Goal: Transaction & Acquisition: Purchase product/service

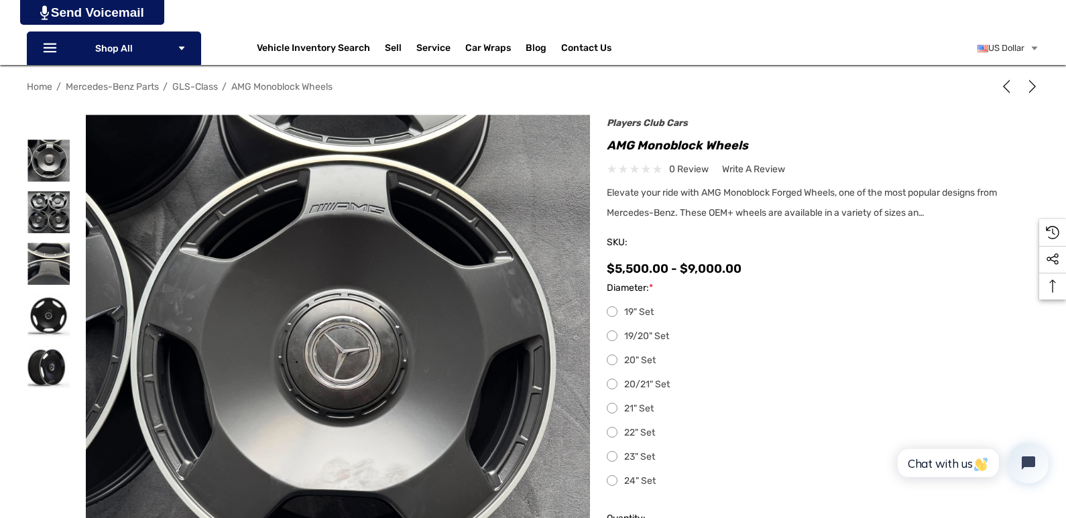
scroll to position [201, 0]
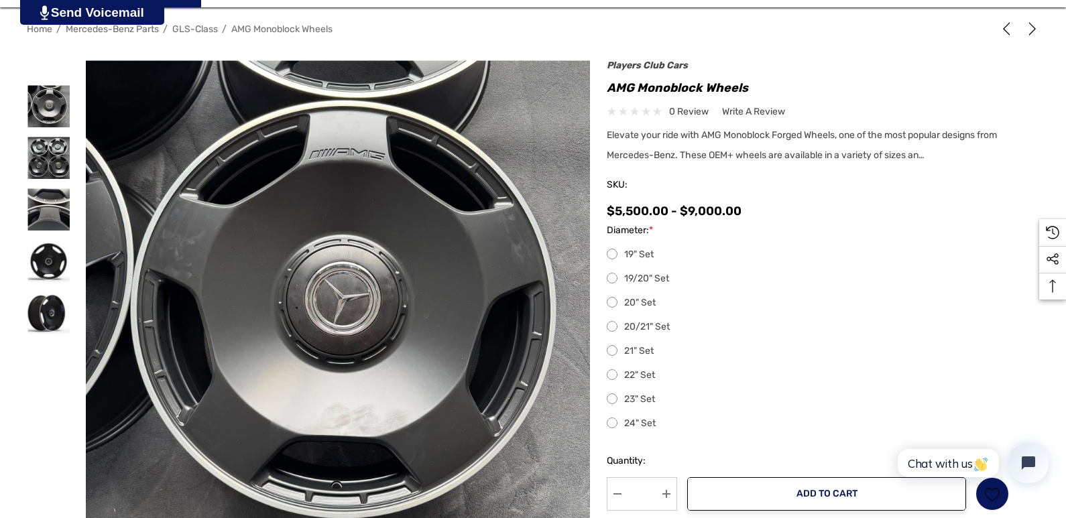
click at [657, 383] on label "22" Set" at bounding box center [808, 375] width 402 height 16
click at [70, 269] on img at bounding box center [48, 261] width 42 height 42
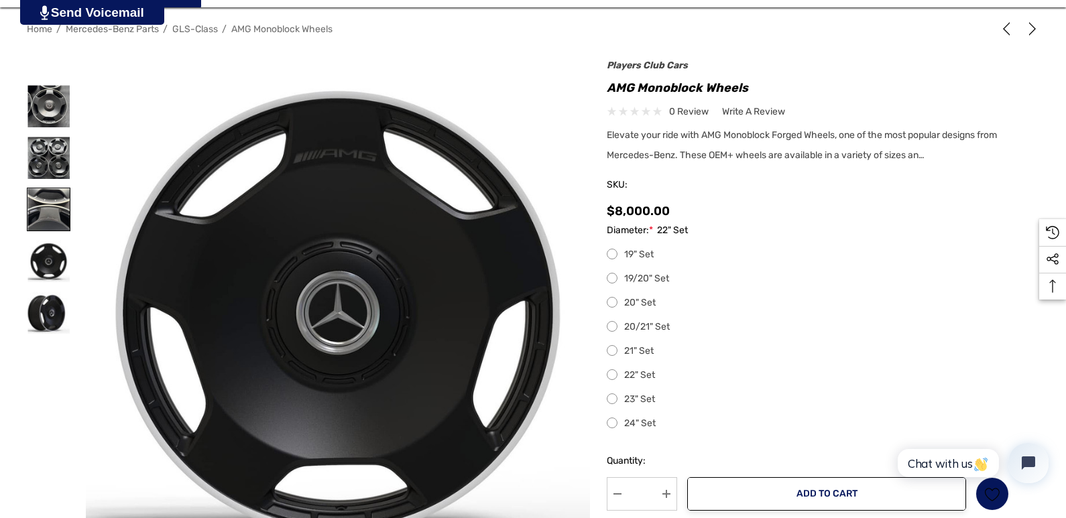
click at [70, 210] on img at bounding box center [48, 209] width 42 height 42
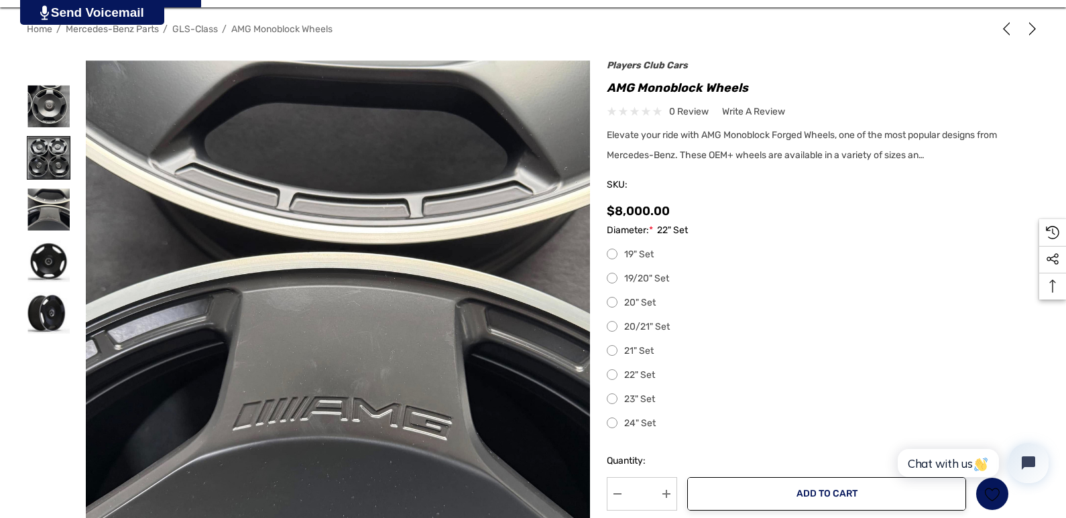
click at [70, 169] on img at bounding box center [48, 158] width 42 height 42
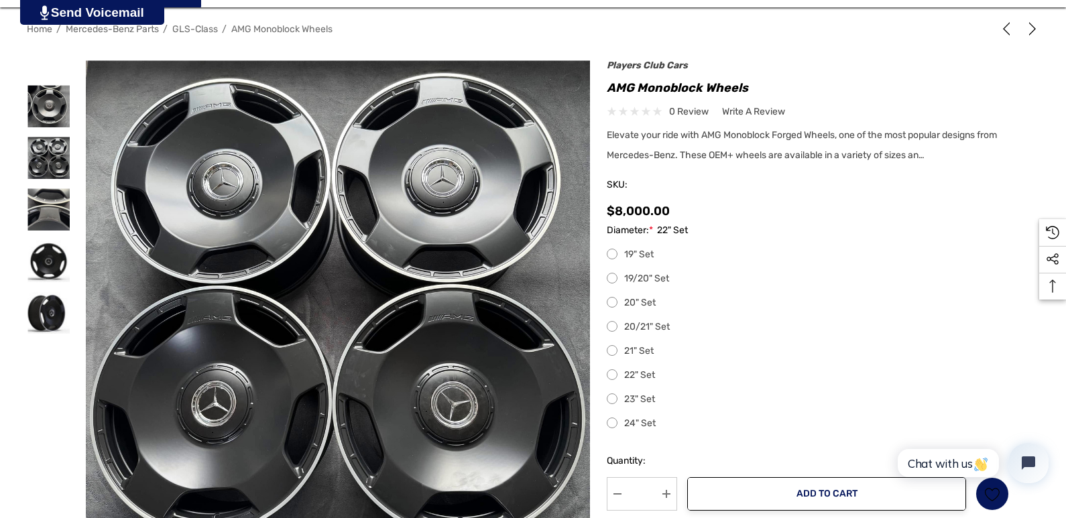
click at [659, 432] on label "24" Set" at bounding box center [808, 424] width 402 height 16
click at [662, 407] on label "23" Set" at bounding box center [808, 399] width 402 height 16
click at [662, 383] on label "22" Set" at bounding box center [808, 375] width 402 height 16
click at [659, 359] on label "21" Set" at bounding box center [808, 351] width 402 height 16
click at [656, 383] on label "22" Set" at bounding box center [808, 375] width 402 height 16
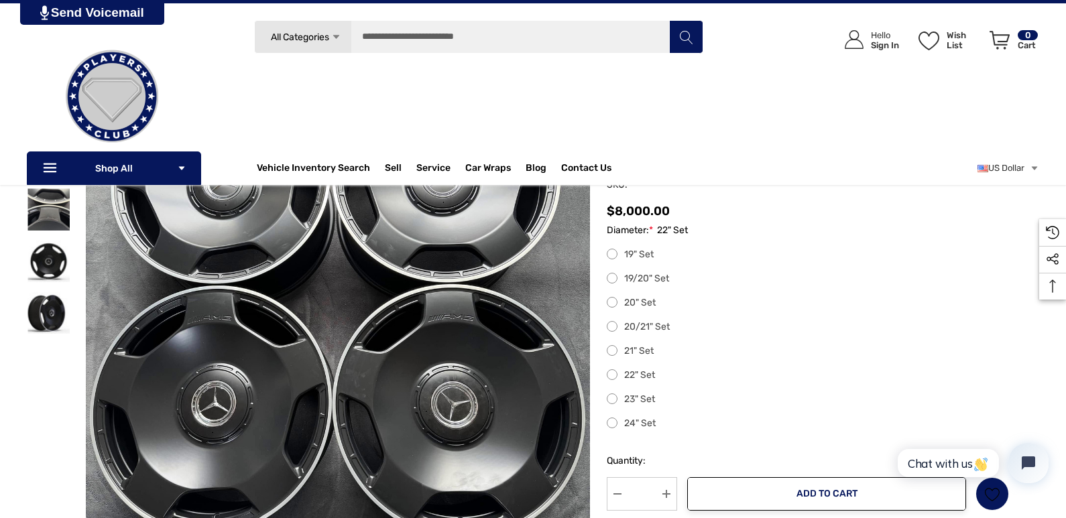
click at [659, 359] on label "21" Set" at bounding box center [808, 351] width 402 height 16
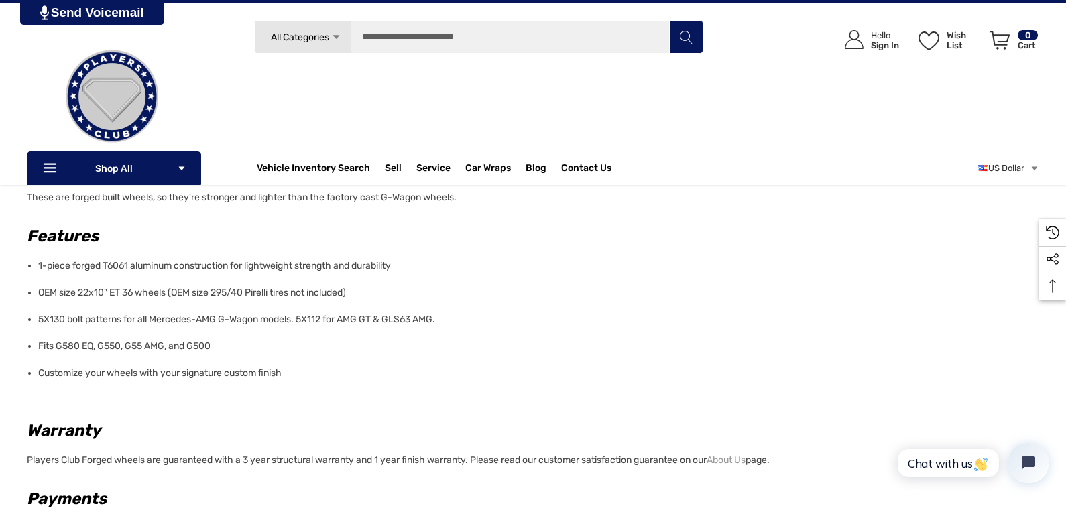
scroll to position [268, 0]
